Goal: Task Accomplishment & Management: Manage account settings

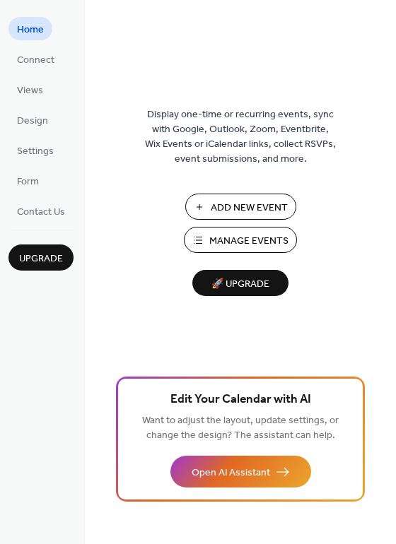
click at [201, 238] on button "Manage Events" at bounding box center [240, 240] width 113 height 26
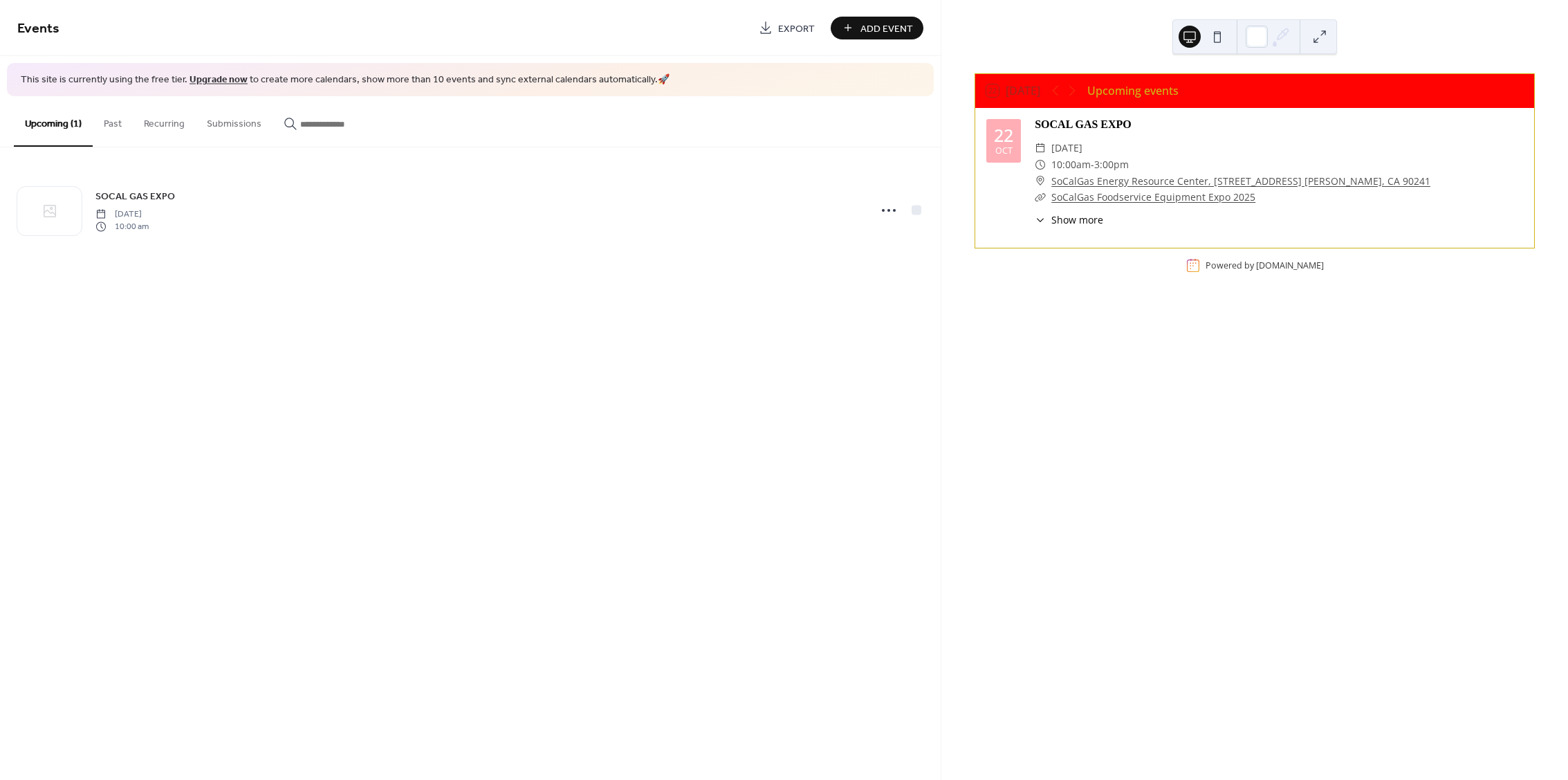
click at [1047, 220] on div "​ Show more" at bounding box center [1069, 219] width 69 height 15
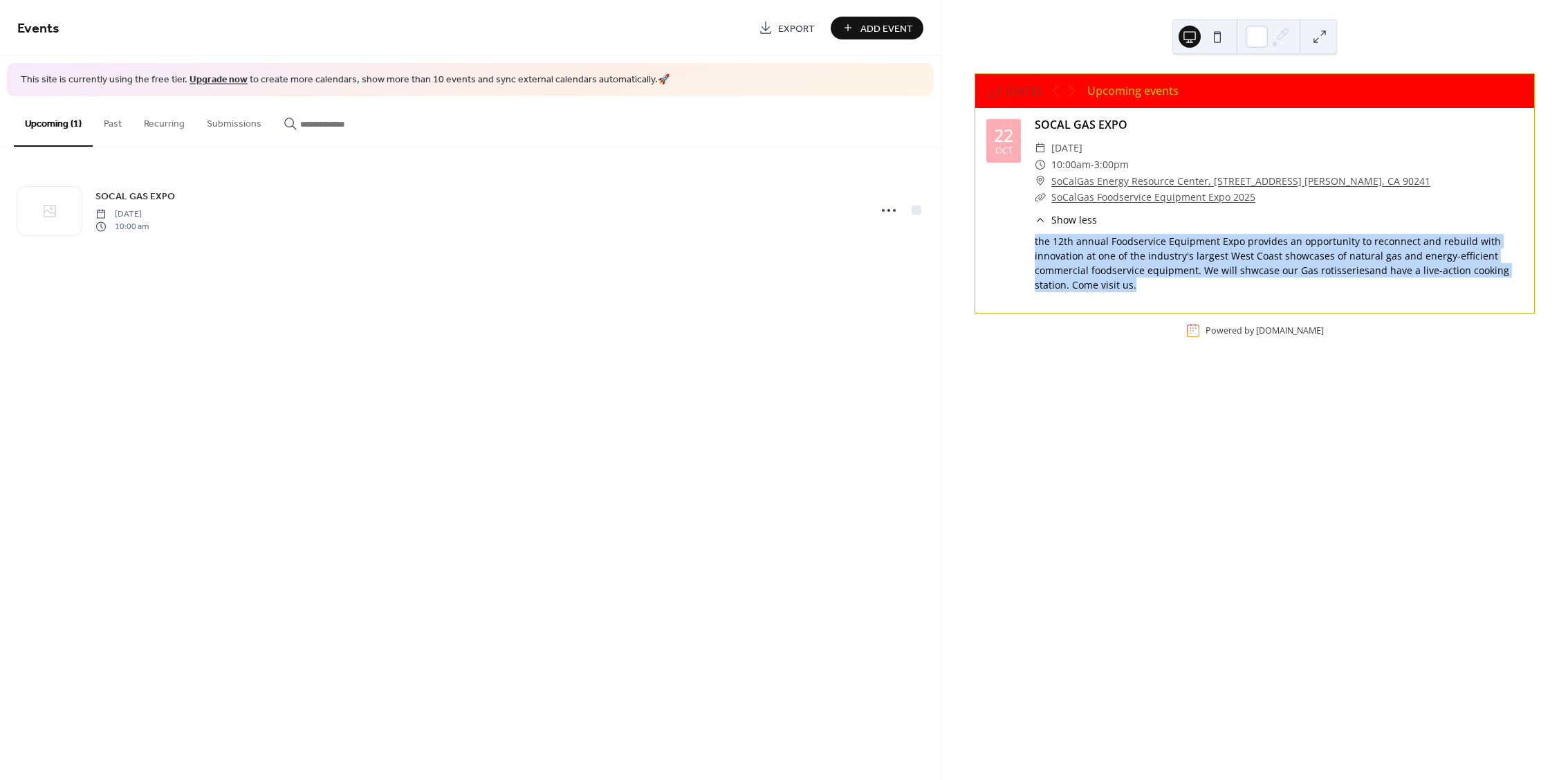
drag, startPoint x: 1035, startPoint y: 243, endPoint x: 1151, endPoint y: 301, distance: 129.7
click at [1151, 301] on div "[DATE] SOCAL GAS EXPO ​ [DATE] ​ 10:00am - 3:00pm ​ SoCalGas Energy Resource Ce…" at bounding box center [1255, 210] width 559 height 205
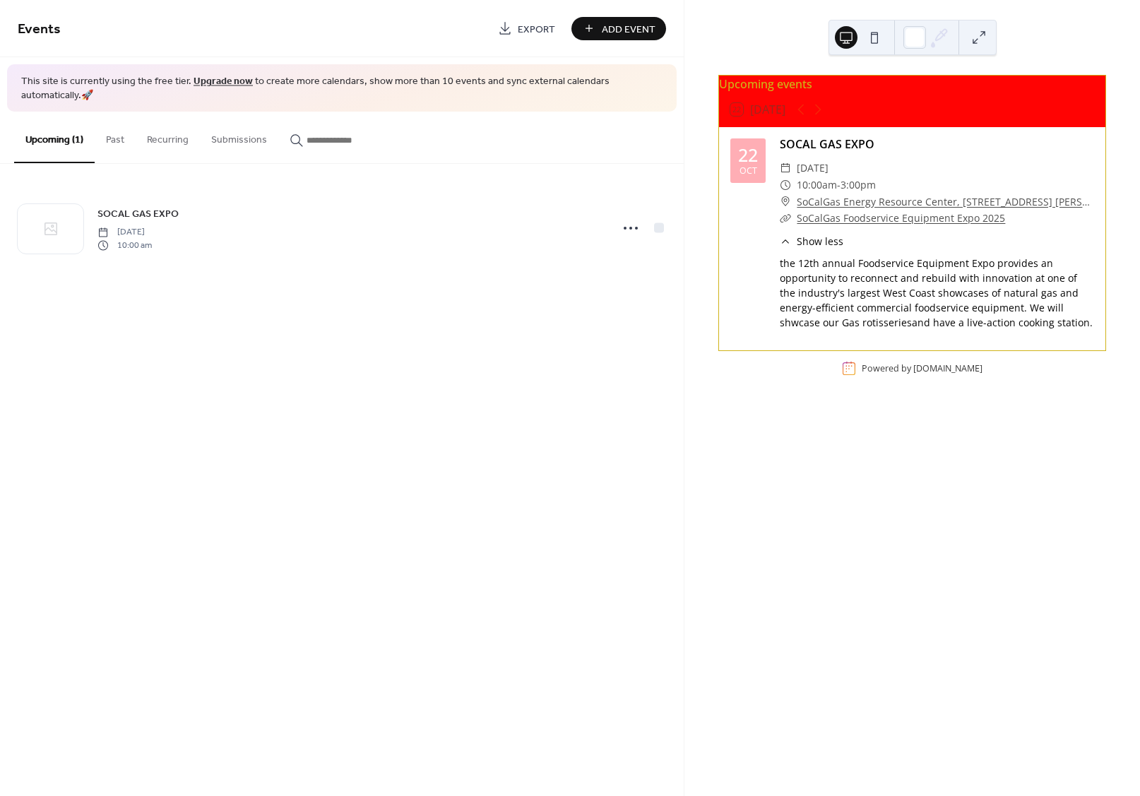
click at [788, 126] on div "22 [DATE]" at bounding box center [912, 110] width 386 height 34
click at [898, 254] on div "​ Show less the 12th annual Foodservice Equipment Expo provides an opportunity …" at bounding box center [937, 281] width 314 height 95
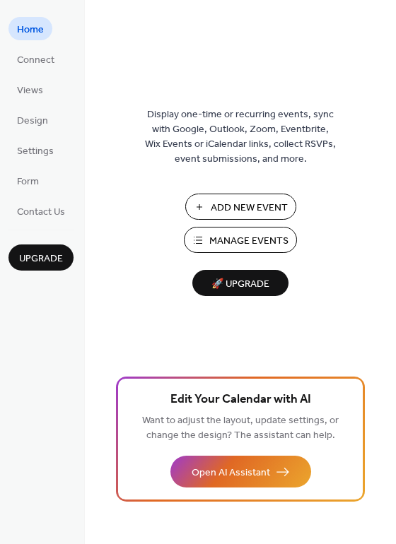
click at [268, 240] on span "Manage Events" at bounding box center [248, 241] width 79 height 15
click at [33, 126] on span "Design" at bounding box center [32, 121] width 31 height 15
